Goal: Register for event/course

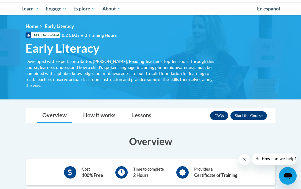
scroll to position [54, 0]
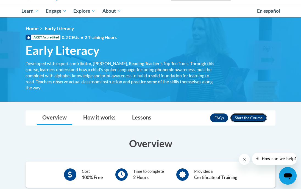
click at [248, 118] on button "Enroll" at bounding box center [249, 118] width 37 height 9
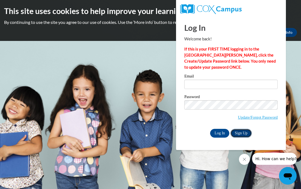
click at [243, 132] on link "Sign Up" at bounding box center [241, 133] width 21 height 9
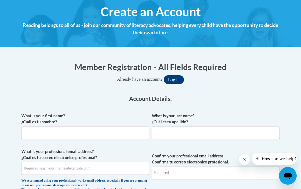
scroll to position [67, 0]
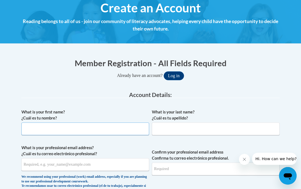
click at [95, 128] on input "What is your first name? ¿Cuál es tu nombre?" at bounding box center [85, 129] width 128 height 13
type input "Parker"
type input "Anderson"
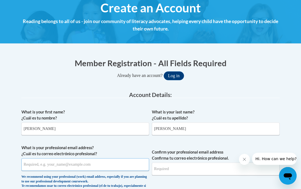
type input "parkeranderson157@gmail.com"
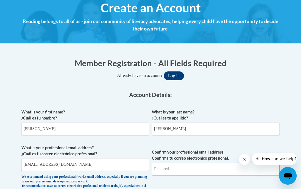
type input "parkeranderson157@gmail.com"
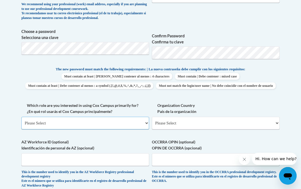
scroll to position [246, 0]
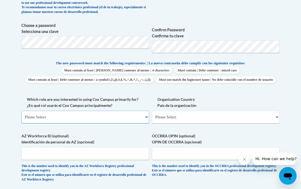
click at [117, 123] on select "Please Select College/University | Colegio/Universidad Community/Nonprofit Part…" at bounding box center [85, 117] width 128 height 13
select select "5a18ea06-2b54-4451-96f2-d152daf9eac5"
click at [21, 120] on select "Please Select College/University | Colegio/Universidad Community/Nonprofit Part…" at bounding box center [85, 117] width 128 height 13
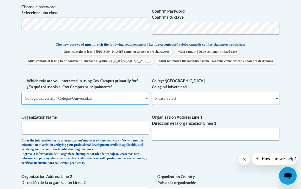
scroll to position [266, 0]
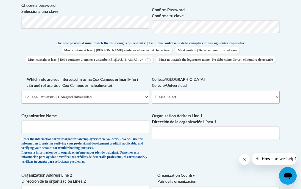
click at [187, 103] on select "Please Select College/University Staff | Empleado universitario College/Univers…" at bounding box center [216, 97] width 128 height 13
select select "99b32b07-cffc-426c-8bf6-0cd77760d84b"
click at [152, 100] on select "Please Select College/University Staff | Empleado universitario College/Univers…" at bounding box center [216, 97] width 128 height 13
click at [73, 133] on input "Organization Name" at bounding box center [85, 126] width 128 height 13
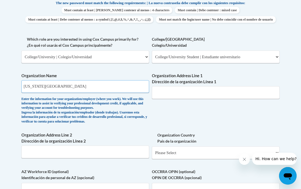
scroll to position [321, 0]
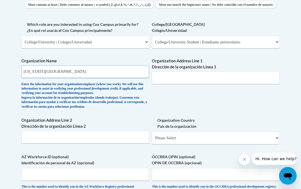
type input "Iowa State University"
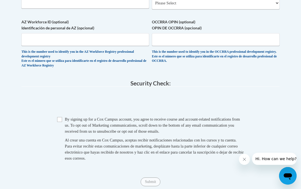
scroll to position [469, 0]
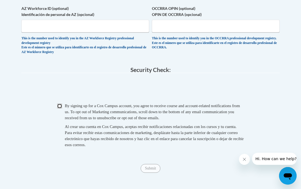
click at [61, 109] on input "Checkbox" at bounding box center [59, 106] width 5 height 5
checkbox input "true"
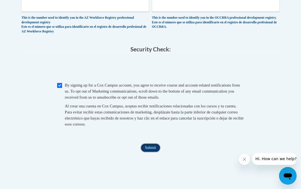
click at [150, 152] on input "Submit" at bounding box center [151, 148] width 20 height 9
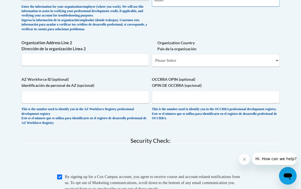
scroll to position [400, 0]
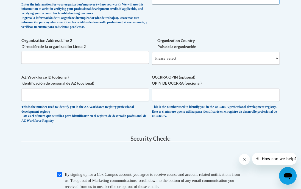
type input "Ames"
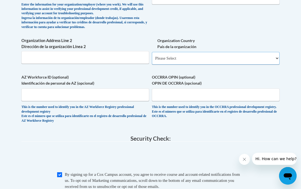
click at [194, 65] on select "Please Select United States | Estados Unidos Outside of the United States | Fue…" at bounding box center [216, 58] width 128 height 13
select select "ad49bcad-a171-4b2e-b99c-48b446064914"
click at [152, 61] on select "Please Select United States | Estados Unidos Outside of the United States | Fue…" at bounding box center [216, 58] width 128 height 13
select select
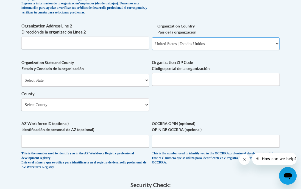
scroll to position [420, 0]
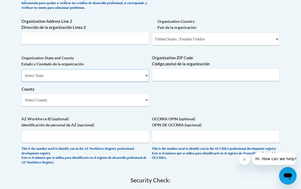
click at [106, 82] on select "Select State Alabama Alaska Arizona Arkansas California Colorado Connecticut De…" at bounding box center [85, 75] width 128 height 13
select select "Iowa"
click at [21, 78] on select "Select State Alabama Alaska Arizona Arkansas California Colorado Connecticut De…" at bounding box center [85, 75] width 128 height 13
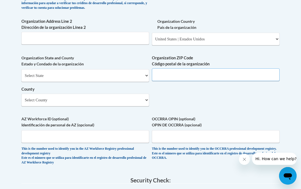
click at [186, 81] on input "Organization ZIP Code Código postal de la organización" at bounding box center [216, 74] width 128 height 13
type input "50014"
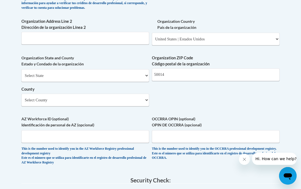
click at [124, 111] on div "Organization State and County Estado y Condado de la organización Select State …" at bounding box center [85, 83] width 128 height 56
click at [124, 106] on select "Select County Adair Adams Allamakee Appanoose Audubon Benton Black Hawk Boone B…" at bounding box center [85, 100] width 128 height 13
select select "Story"
click at [21, 103] on select "Select County Adair Adams Allamakee Appanoose Audubon Benton Black Hawk Boone B…" at bounding box center [85, 100] width 128 height 13
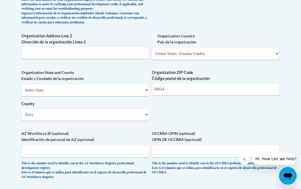
scroll to position [407, 0]
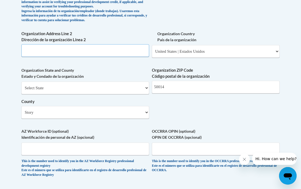
click at [97, 57] on input "Organization Address Line 2 Dirección de la organización Línea 2" at bounding box center [85, 50] width 128 height 13
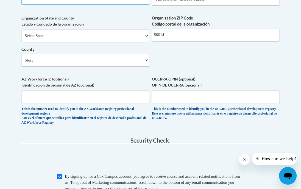
scroll to position [461, 0]
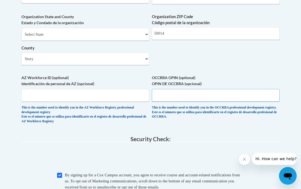
click at [177, 99] on input "OCCRRA OPIN (optional) OPIN DE OCCRRA (opcional)" at bounding box center [216, 95] width 128 height 13
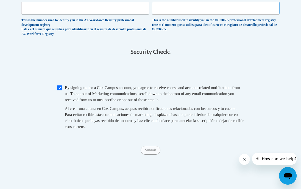
scroll to position [549, 0]
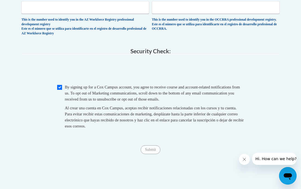
click at [59, 94] on span "Checkbox By signing up for a Cox Campus account, you agree to receive course an…" at bounding box center [150, 109] width 187 height 51
click at [59, 90] on input "Checkbox" at bounding box center [59, 87] width 5 height 5
checkbox input "true"
click at [160, 154] on input "Submit" at bounding box center [151, 149] width 20 height 9
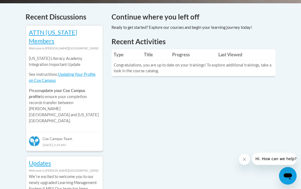
scroll to position [241, 0]
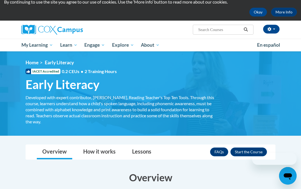
scroll to position [22, 0]
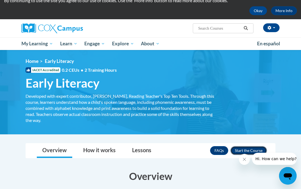
click at [251, 149] on button "Enroll" at bounding box center [249, 150] width 37 height 9
click at [245, 160] on icon "Close message from company" at bounding box center [244, 159] width 3 height 3
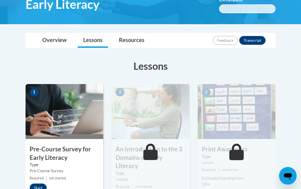
scroll to position [118, 0]
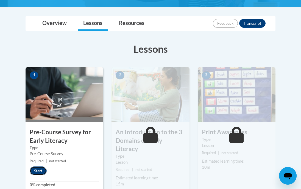
click at [39, 171] on button "Start" at bounding box center [38, 171] width 17 height 9
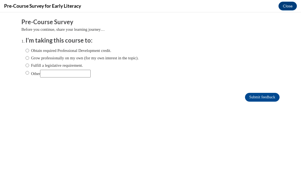
scroll to position [0, 0]
click at [28, 74] on input "Other" at bounding box center [28, 73] width 4 height 6
radio input "true"
click at [51, 74] on input "Other" at bounding box center [65, 74] width 51 height 8
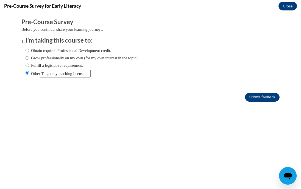
type input "To get my teaching license"
click at [262, 96] on input "Submit feedback" at bounding box center [262, 97] width 35 height 9
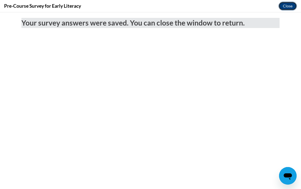
click at [292, 5] on button "Close" at bounding box center [288, 6] width 18 height 9
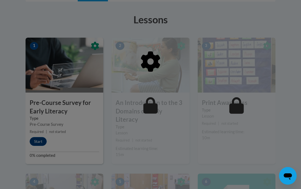
scroll to position [148, 0]
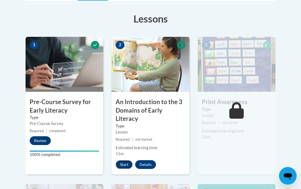
click at [120, 160] on button "Start" at bounding box center [124, 164] width 17 height 9
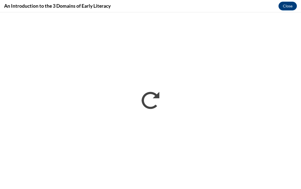
scroll to position [0, 0]
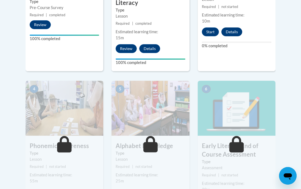
scroll to position [238, 0]
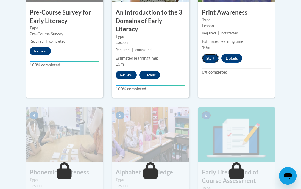
click at [212, 61] on button "Start" at bounding box center [210, 58] width 17 height 9
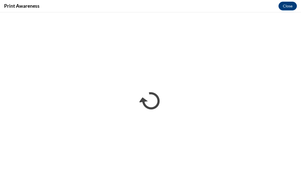
scroll to position [0, 0]
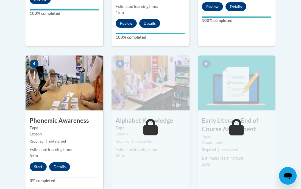
scroll to position [304, 0]
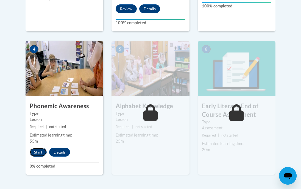
click at [37, 148] on button "Start" at bounding box center [38, 152] width 17 height 9
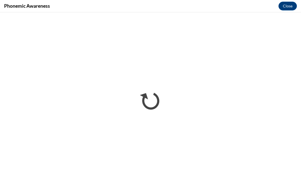
scroll to position [0, 0]
